Goal: Find specific page/section: Find specific page/section

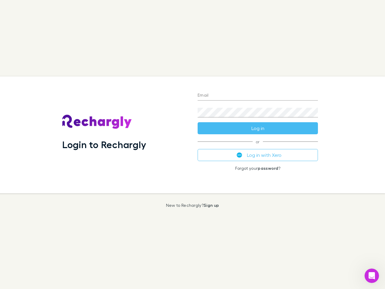
click at [193, 145] on div "Login to Rechargly" at bounding box center [126, 134] width 136 height 117
